Goal: Find specific page/section: Find specific page/section

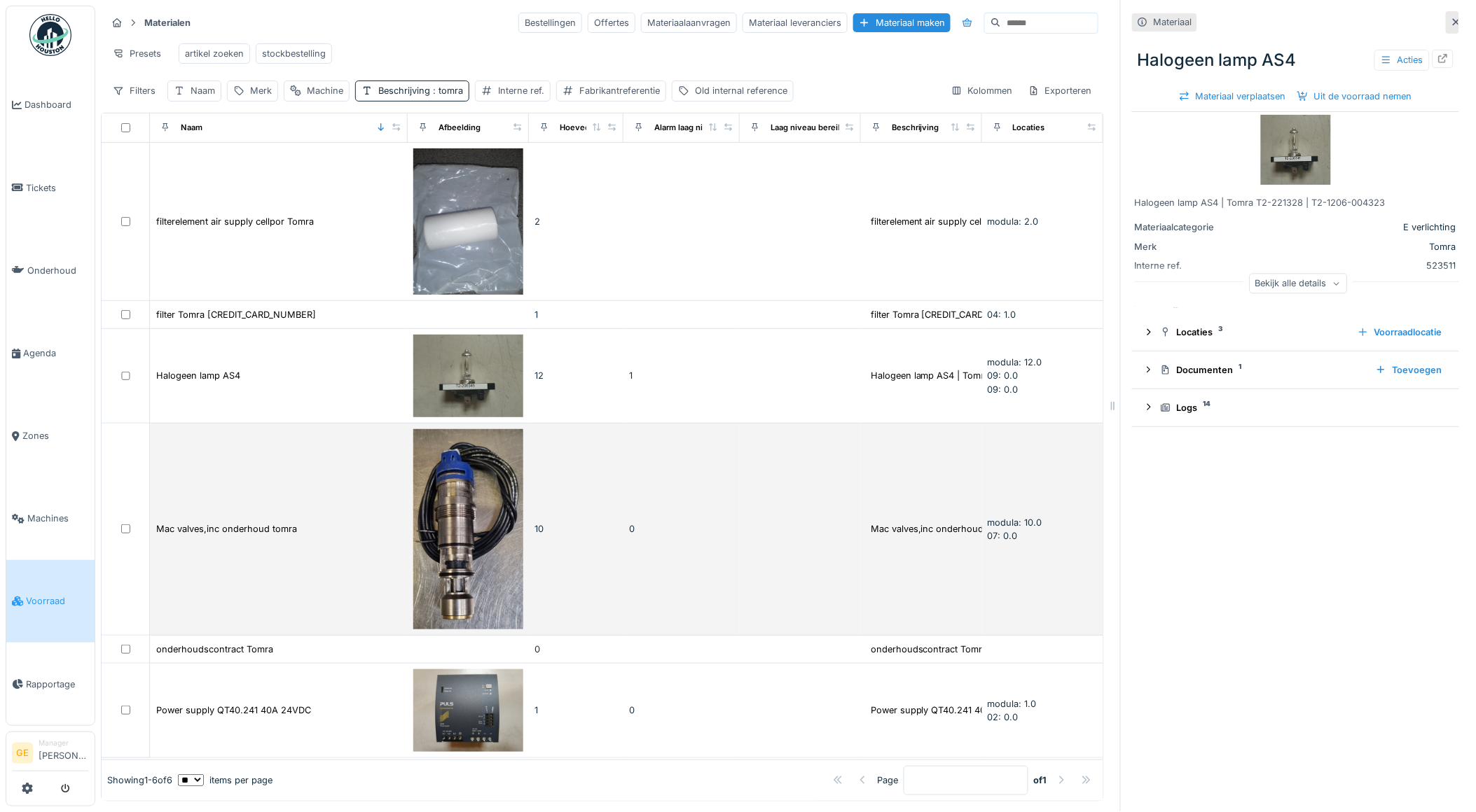
scroll to position [15, 0]
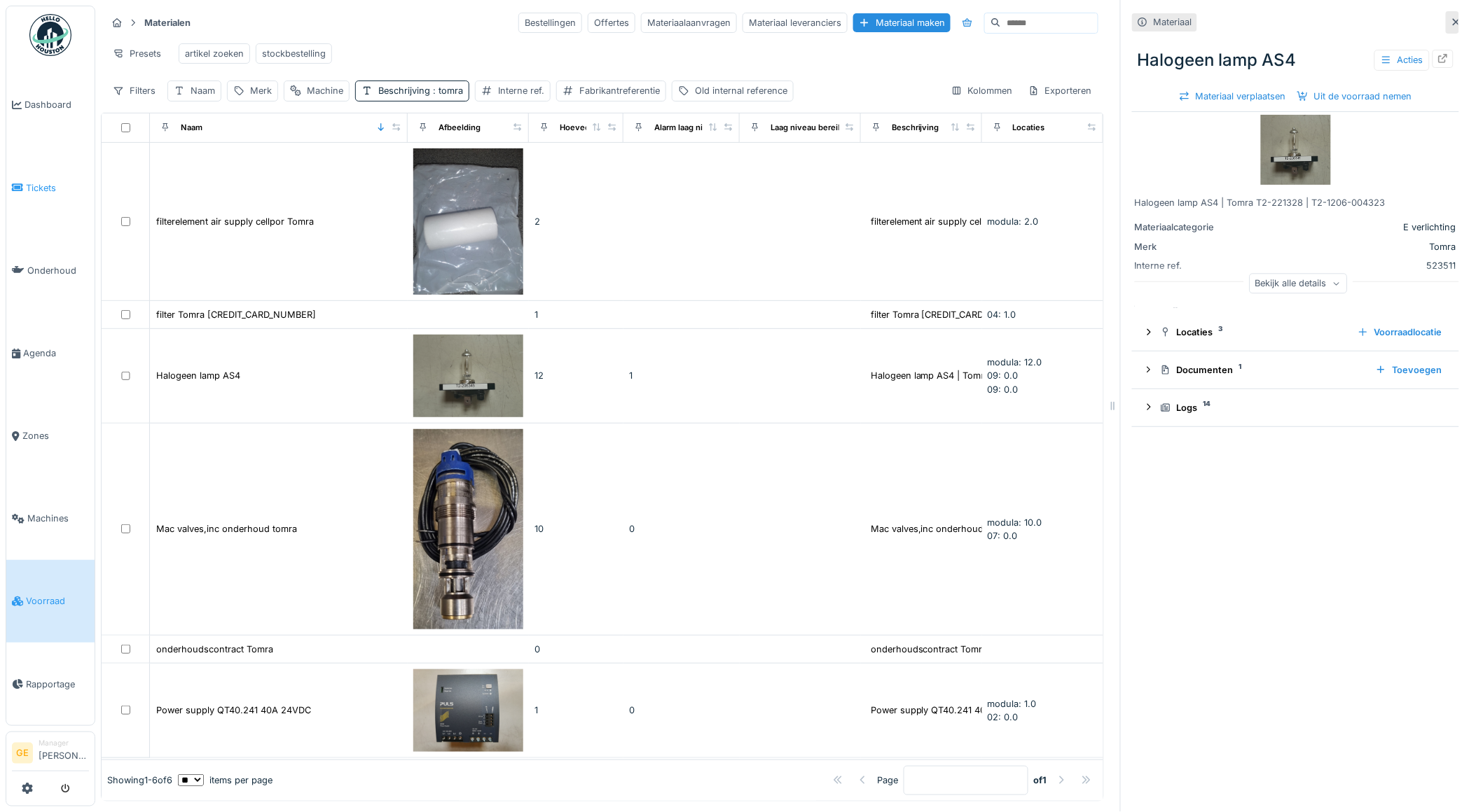
click at [60, 185] on span "Tickets" at bounding box center [58, 188] width 63 height 13
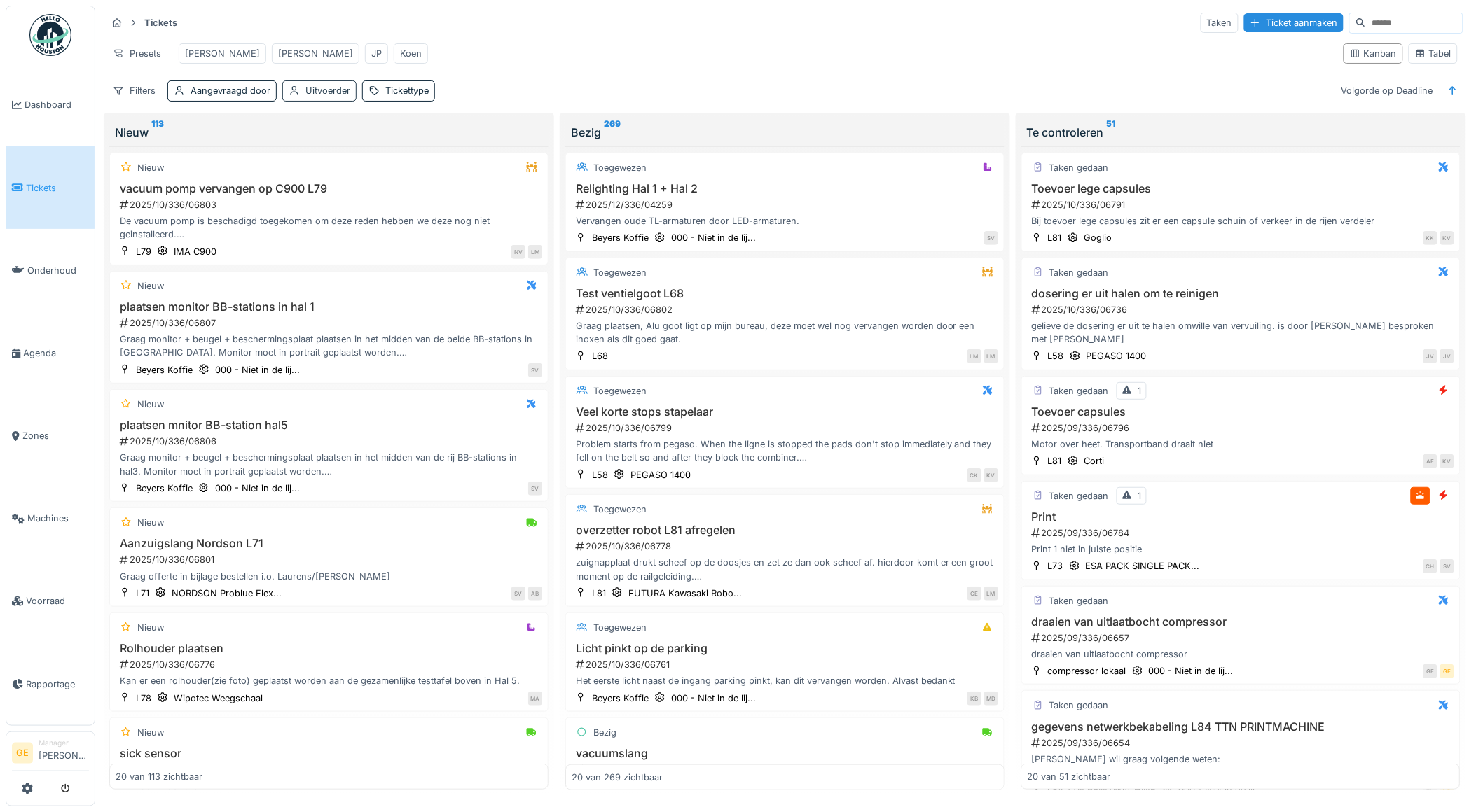
click at [323, 97] on div "Uitvoerder" at bounding box center [327, 91] width 45 height 13
click at [372, 54] on div "JP" at bounding box center [376, 54] width 11 height 13
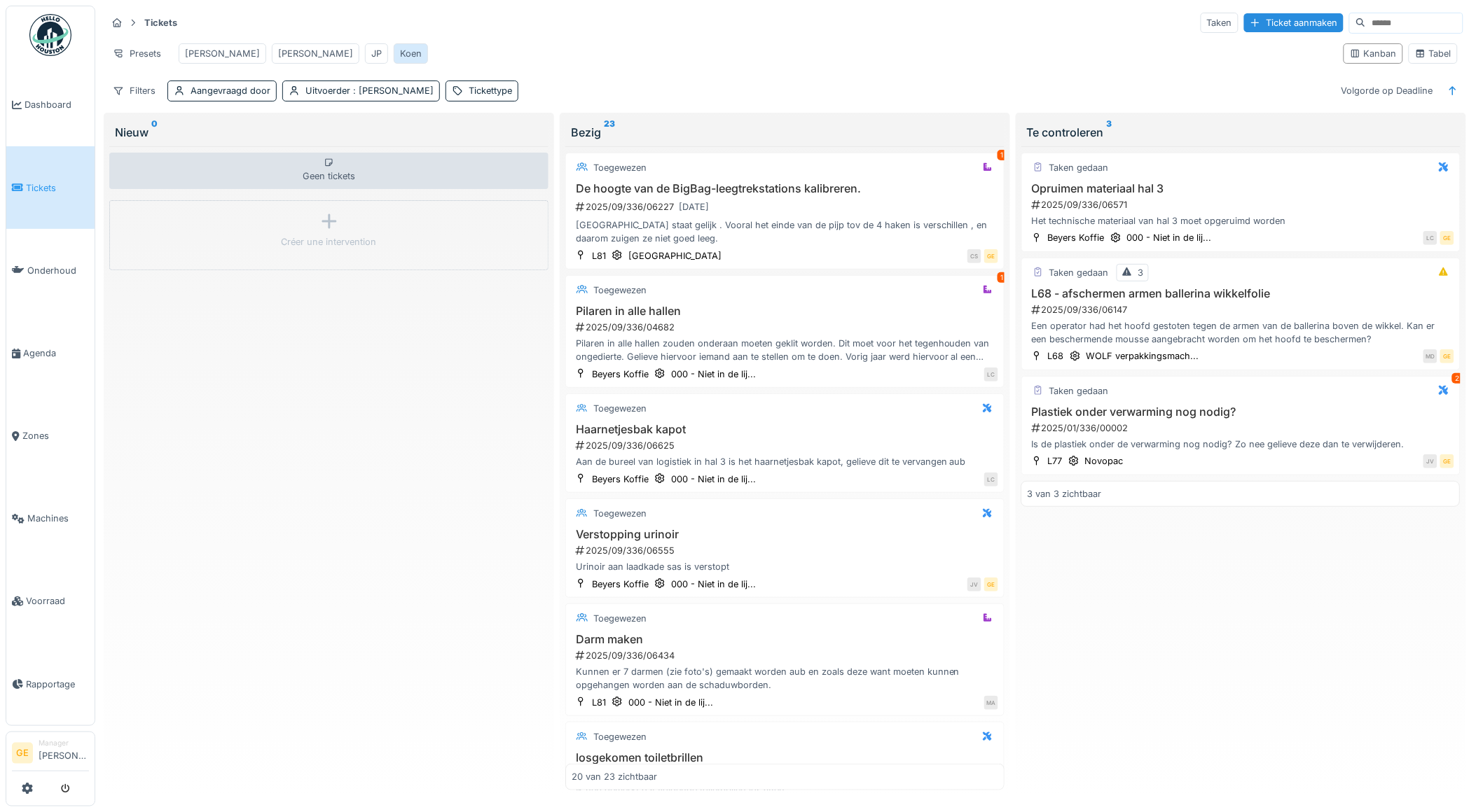
click at [400, 53] on div "Koen" at bounding box center [411, 54] width 22 height 13
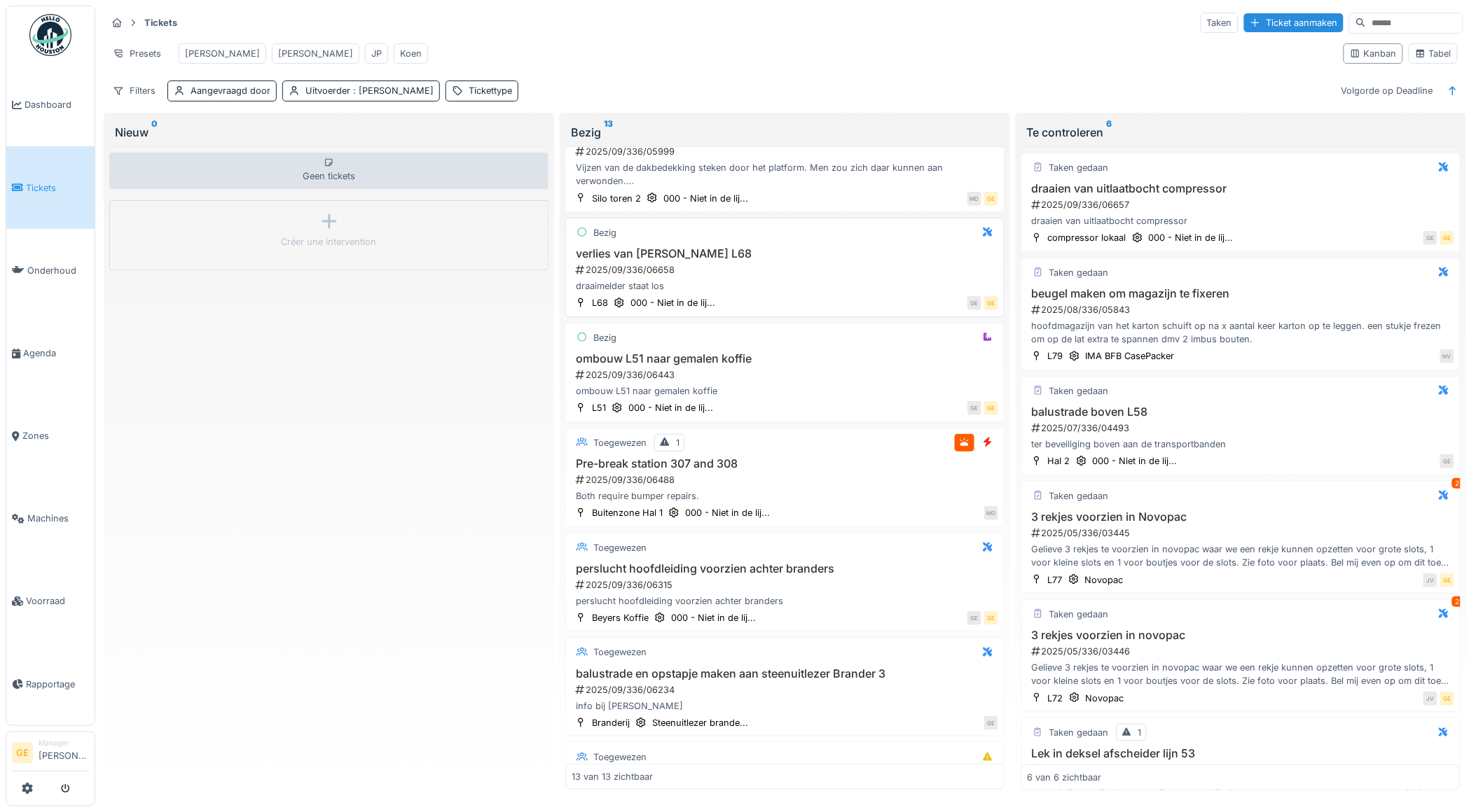
scroll to position [78, 0]
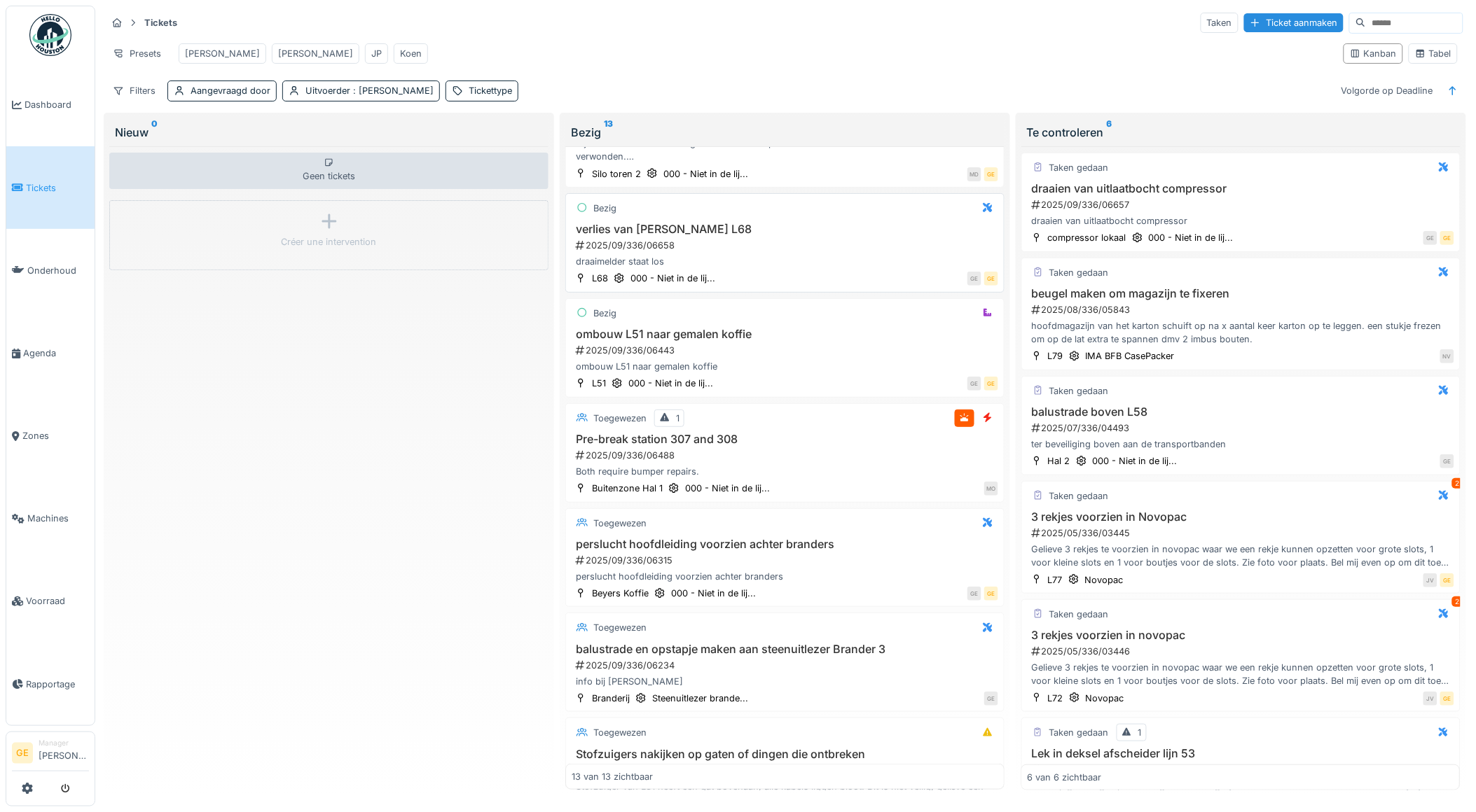
click at [824, 252] on div "2025/09/336/06658" at bounding box center [786, 246] width 423 height 13
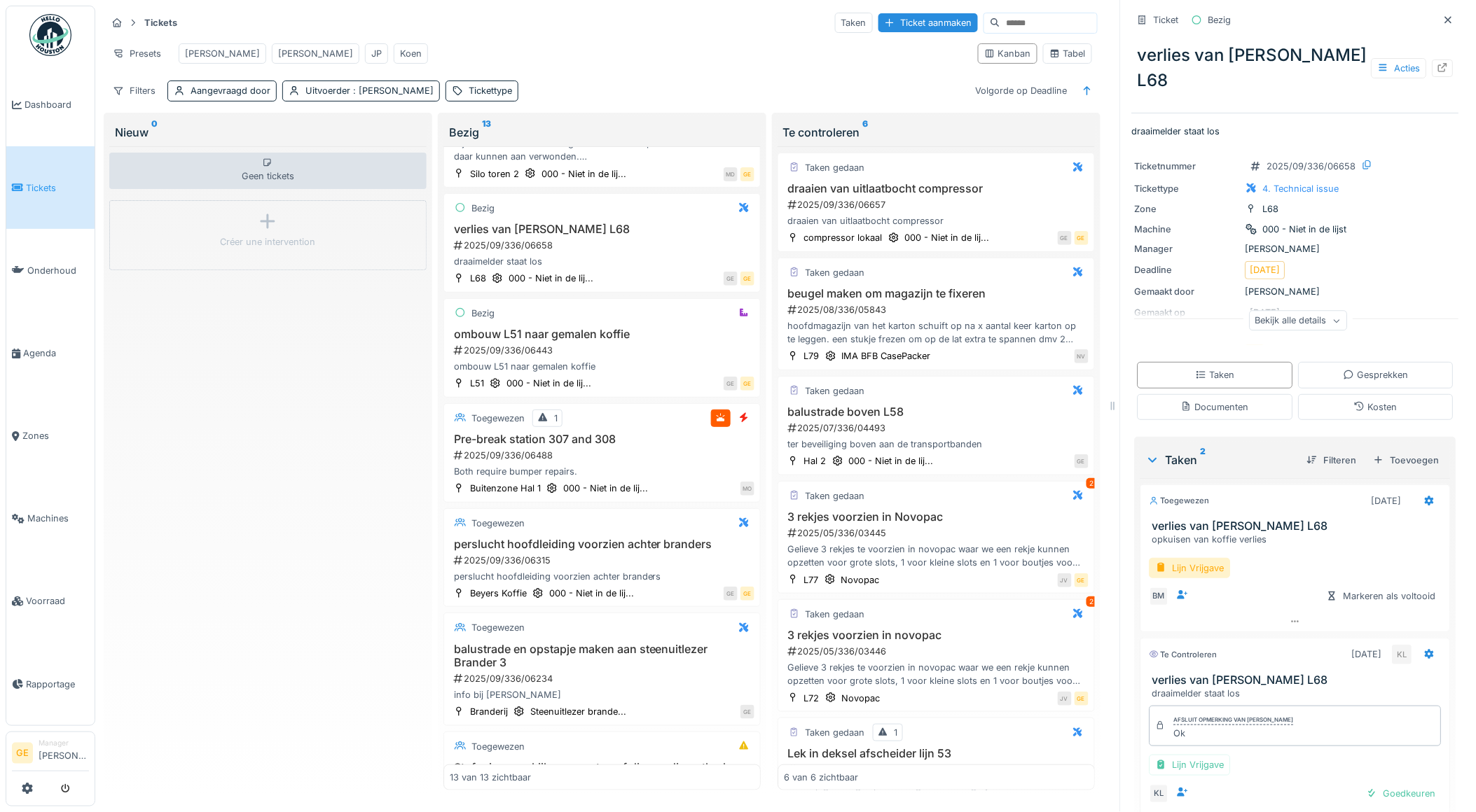
scroll to position [70, 0]
